Goal: Communication & Community: Participate in discussion

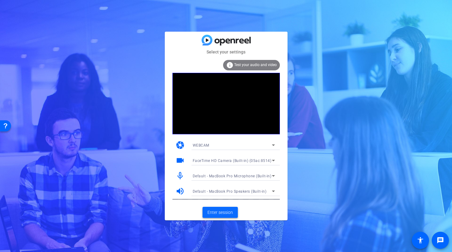
click at [221, 211] on span "Enter session" at bounding box center [220, 212] width 25 height 6
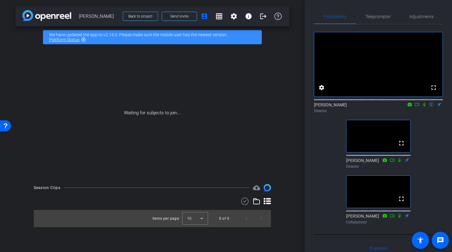
click at [419, 107] on icon at bounding box center [417, 104] width 5 height 4
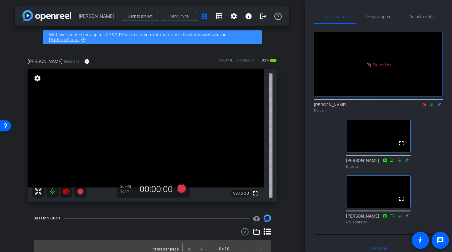
click at [430, 107] on icon at bounding box center [432, 104] width 5 height 4
click at [433, 107] on icon at bounding box center [431, 105] width 3 height 4
click at [432, 102] on div at bounding box center [378, 99] width 129 height 5
click at [434, 107] on icon at bounding box center [432, 104] width 5 height 4
click at [433, 107] on icon at bounding box center [431, 105] width 3 height 4
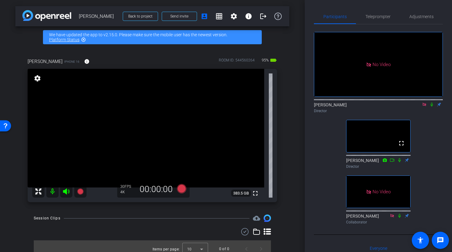
click at [433, 107] on icon at bounding box center [432, 105] width 2 height 4
